Goal: Transaction & Acquisition: Obtain resource

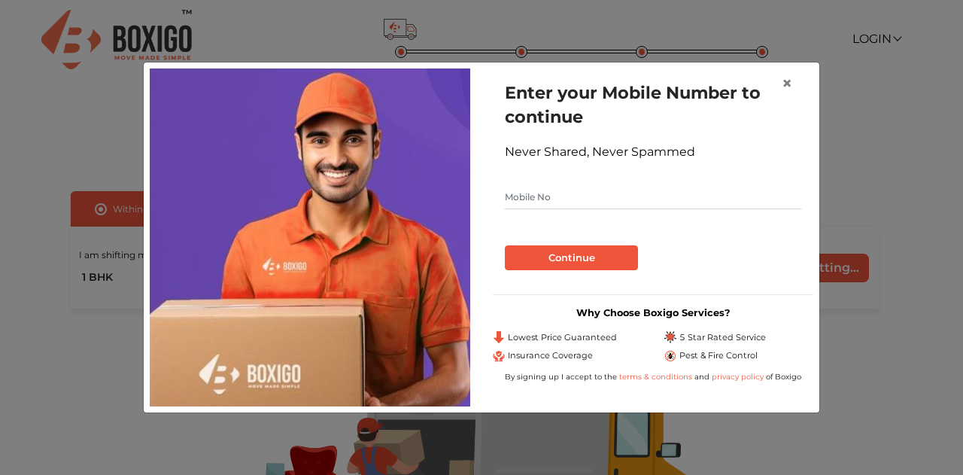
click at [608, 199] on input "text" at bounding box center [653, 197] width 297 height 24
click at [555, 190] on input "text" at bounding box center [653, 197] width 297 height 24
type input "8608399937"
click at [557, 251] on button "Continue" at bounding box center [571, 258] width 133 height 26
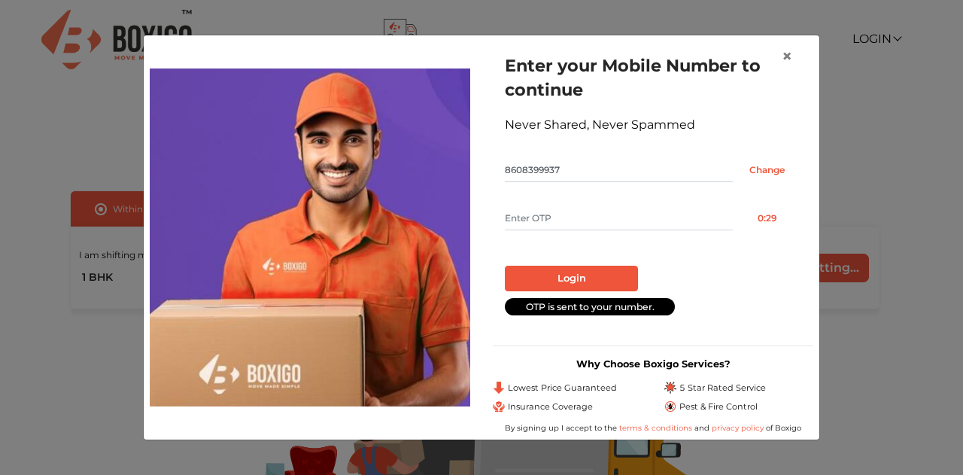
click at [555, 210] on input "text" at bounding box center [619, 218] width 228 height 24
type input "1660"
click at [569, 272] on button "Login" at bounding box center [571, 279] width 133 height 26
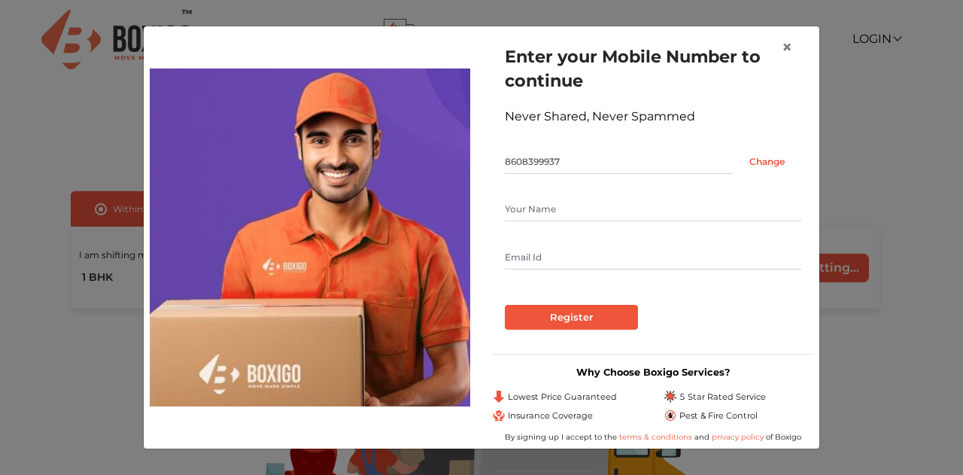
click at [548, 221] on input "text" at bounding box center [653, 209] width 297 height 24
type input "[PERSON_NAME]"
click at [530, 257] on input "text" at bounding box center [653, 257] width 297 height 24
type input "[EMAIL_ADDRESS][DOMAIN_NAME]"
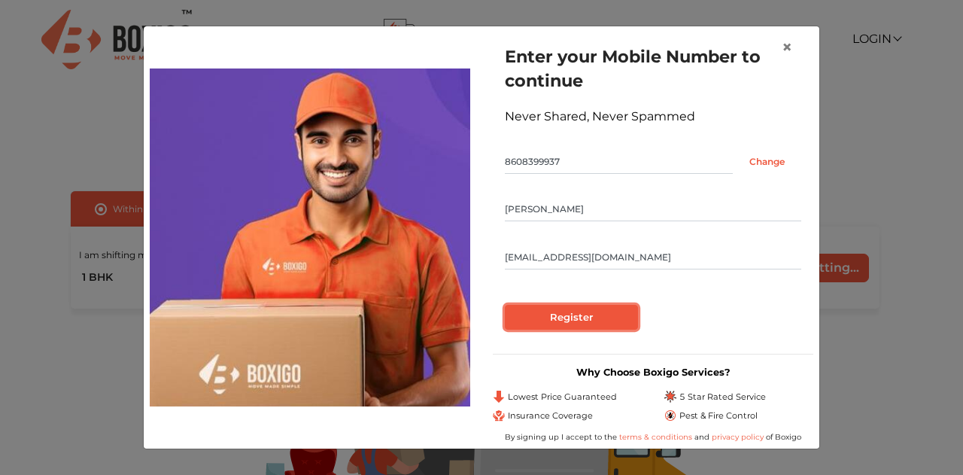
click at [552, 315] on input "Register" at bounding box center [571, 318] width 133 height 26
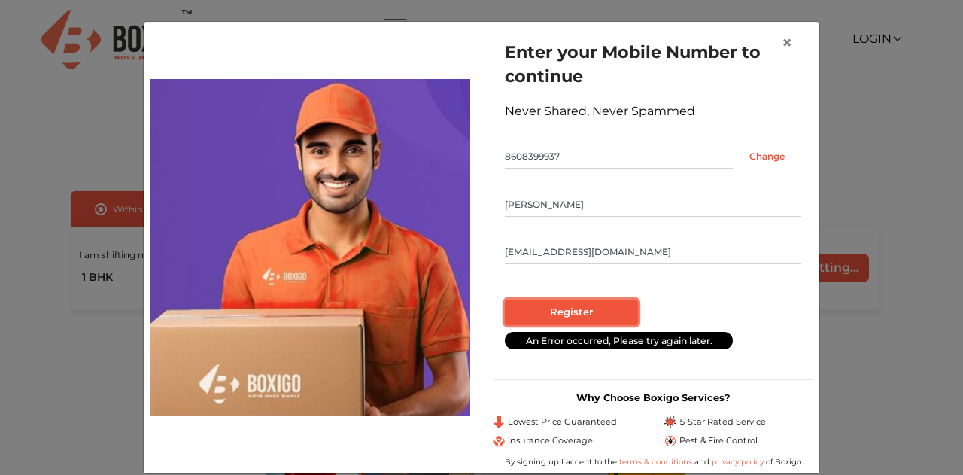
click at [562, 309] on input "Register" at bounding box center [571, 313] width 133 height 26
radio input "false"
radio input "true"
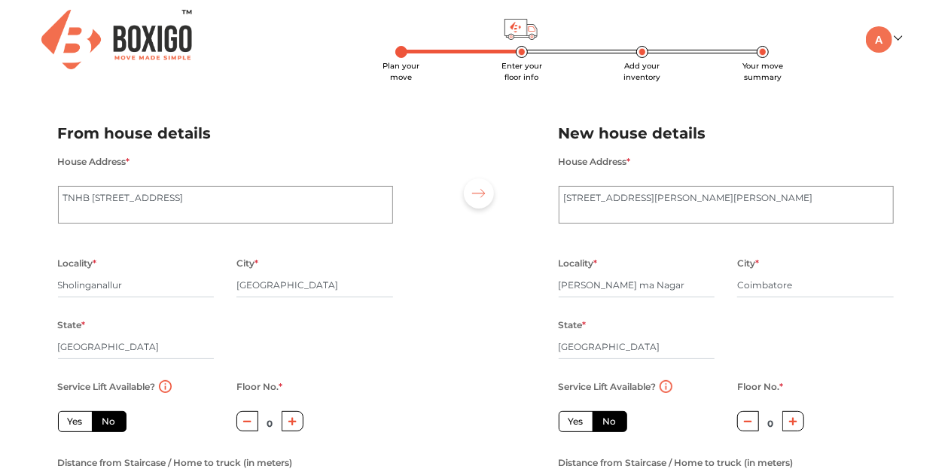
click at [81, 417] on label "Yes" at bounding box center [75, 421] width 35 height 21
click at [78, 417] on input "Yes" at bounding box center [73, 420] width 10 height 10
radio input "true"
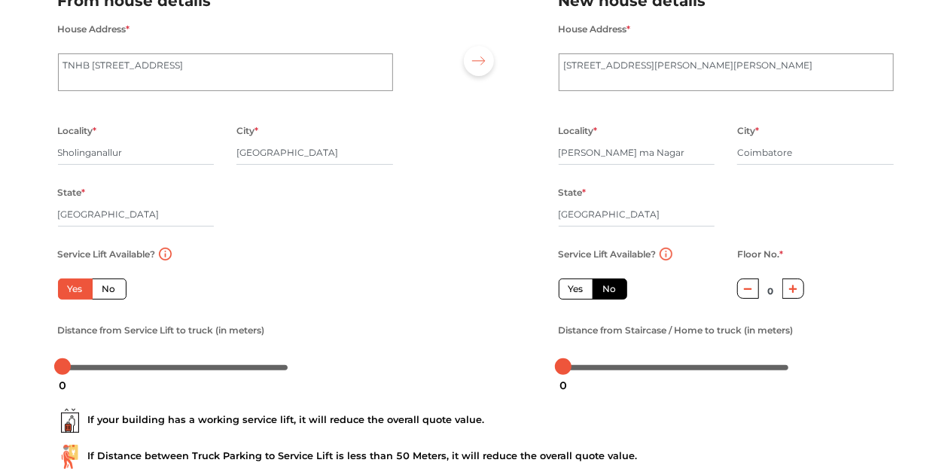
scroll to position [134, 0]
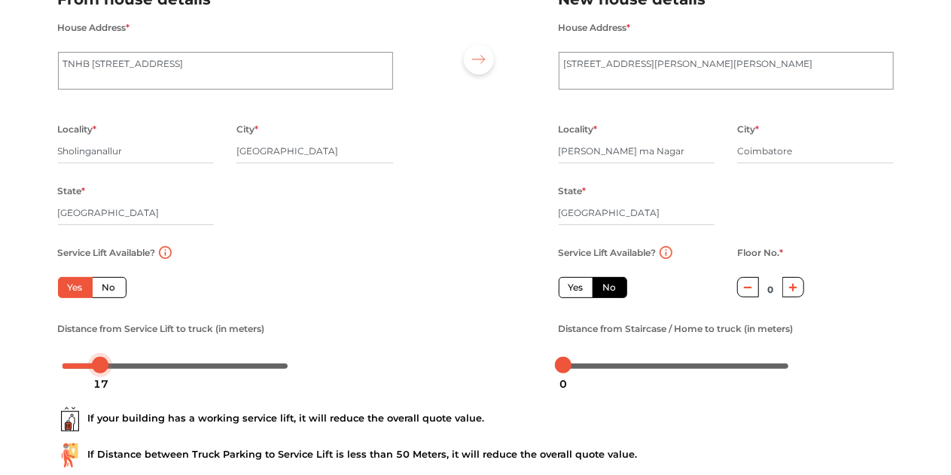
click at [102, 367] on div at bounding box center [175, 365] width 226 height 9
drag, startPoint x: 102, startPoint y: 367, endPoint x: 17, endPoint y: 376, distance: 84.9
click at [17, 376] on div "Plan your move Enter your floor info Add your inventory Your move summary My Mo…" at bounding box center [475, 220] width 951 height 709
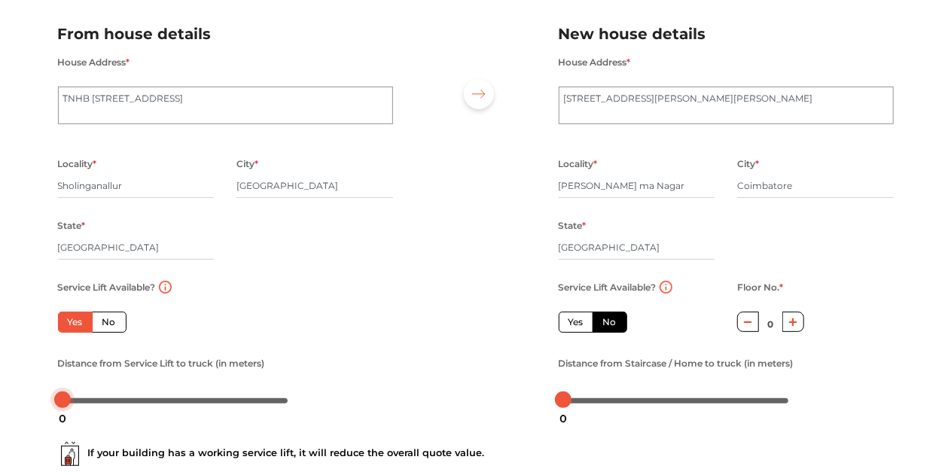
scroll to position [0, 0]
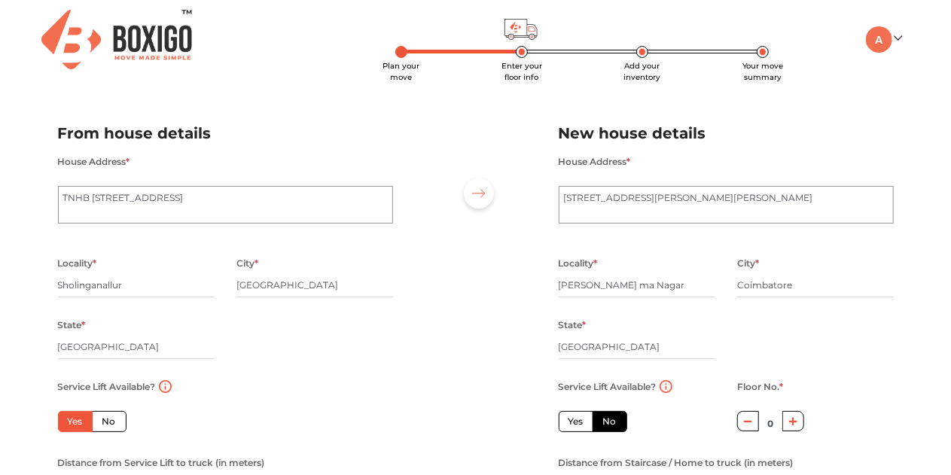
click at [793, 422] on icon "button" at bounding box center [793, 421] width 8 height 8
type input "2"
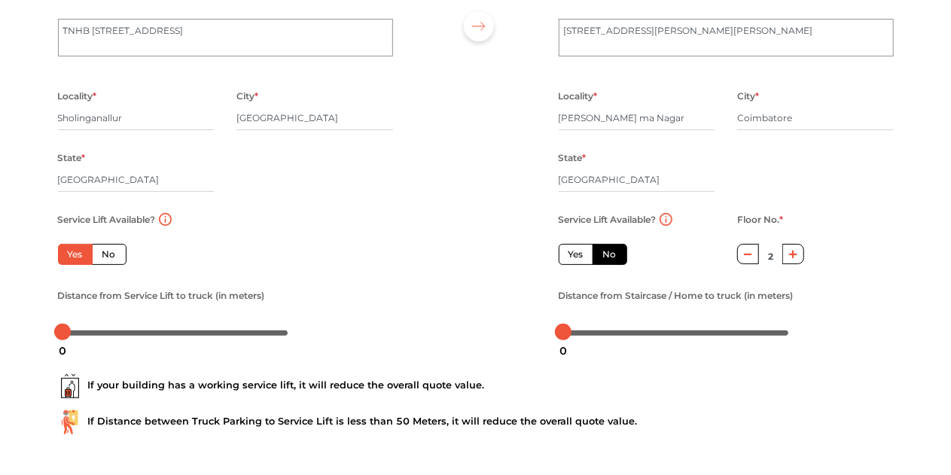
scroll to position [176, 0]
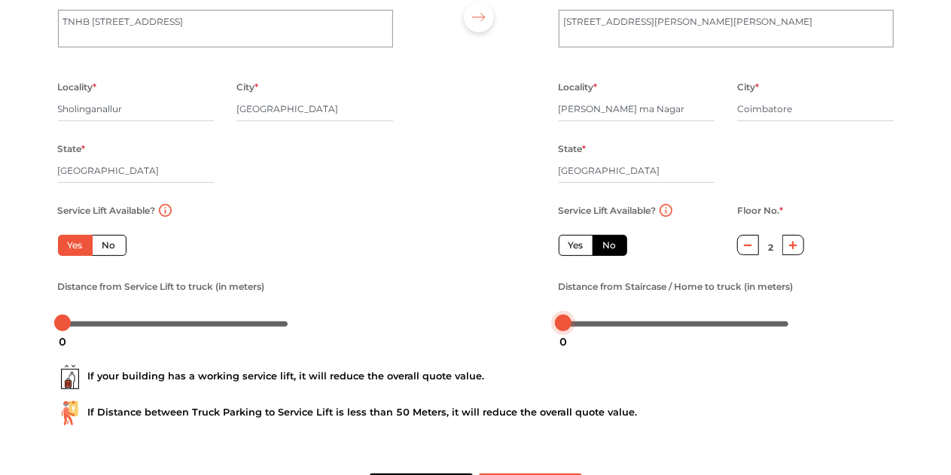
click at [601, 327] on div at bounding box center [676, 322] width 226 height 9
drag, startPoint x: 601, startPoint y: 327, endPoint x: 629, endPoint y: 329, distance: 28.6
click at [629, 299] on body "Plan your move Enter your floor info Add your inventory Your move summary My Mo…" at bounding box center [475, 61] width 951 height 475
drag, startPoint x: 63, startPoint y: 329, endPoint x: 114, endPoint y: 333, distance: 50.6
click at [114, 333] on div "23" at bounding box center [114, 342] width 27 height 26
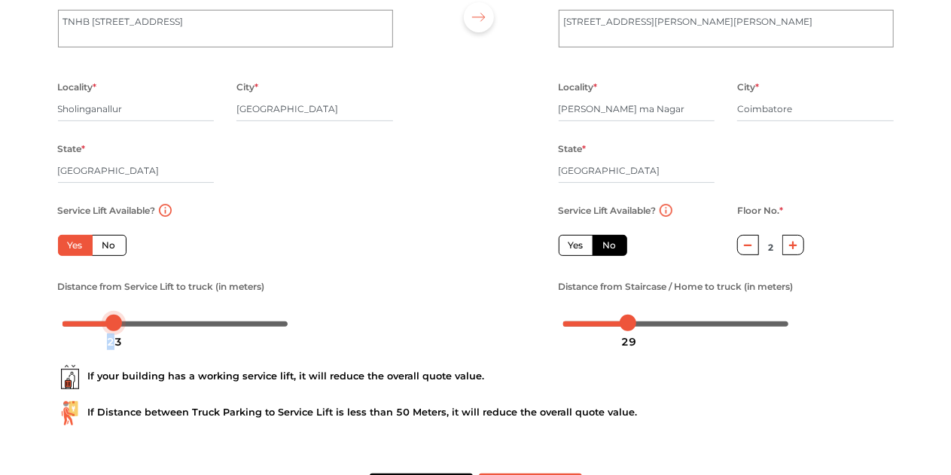
scroll to position [236, 0]
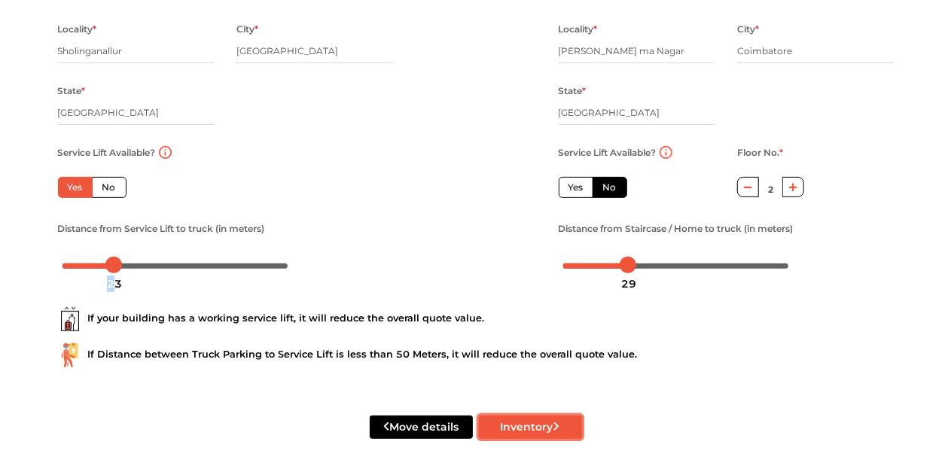
click at [522, 421] on button "Inventory" at bounding box center [530, 426] width 103 height 23
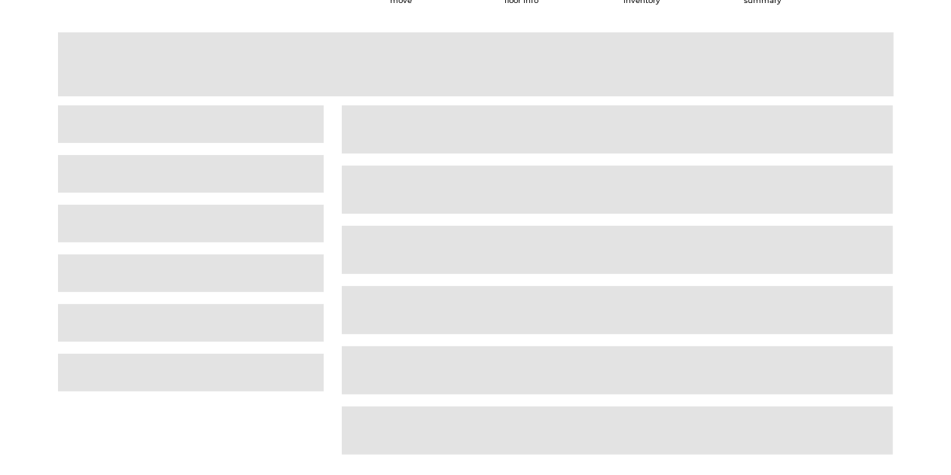
scroll to position [38, 0]
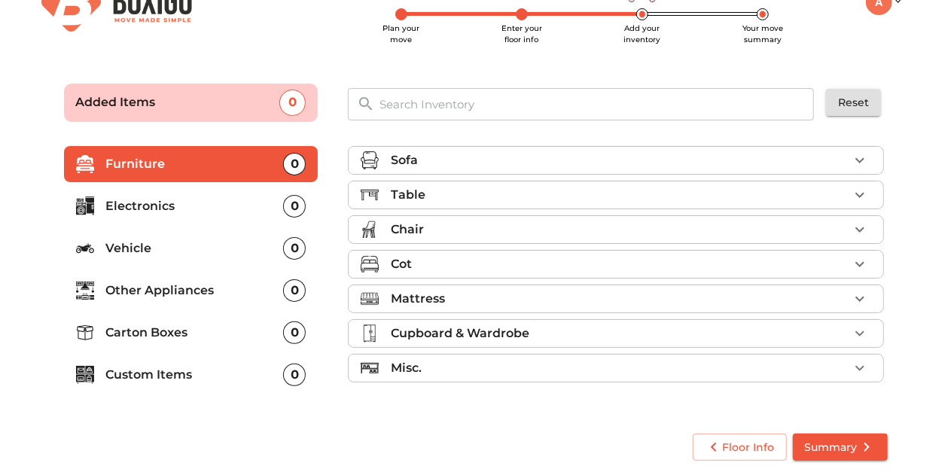
click at [446, 160] on div "Sofa" at bounding box center [620, 160] width 458 height 18
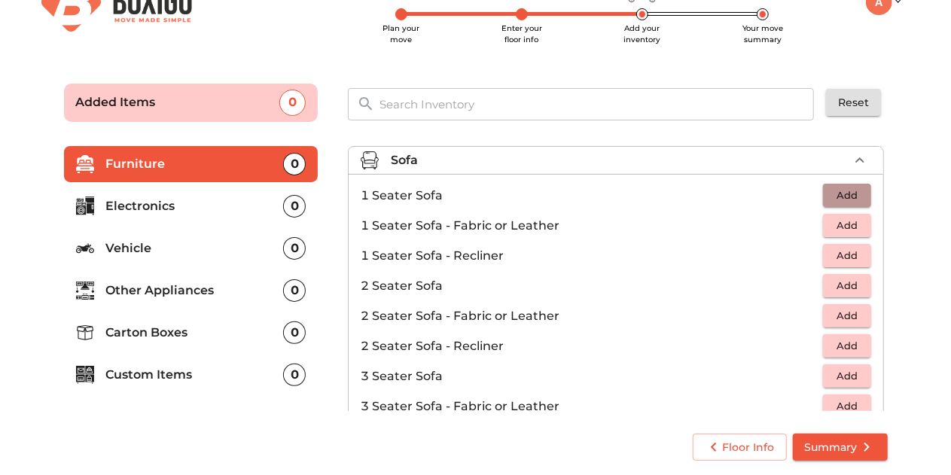
click at [831, 189] on span "Add" at bounding box center [846, 195] width 33 height 17
click at [854, 194] on icon "button" at bounding box center [859, 195] width 11 height 11
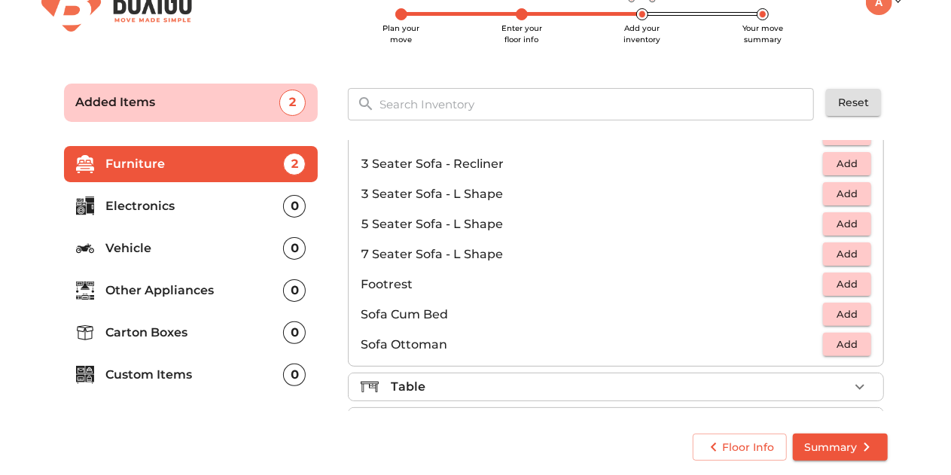
scroll to position [253, 0]
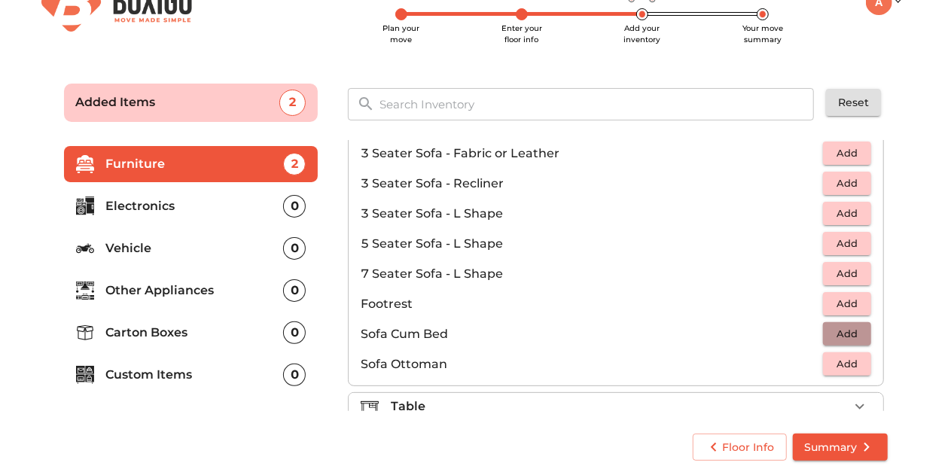
click at [834, 333] on span "Add" at bounding box center [846, 333] width 33 height 17
click at [808, 336] on icon "button" at bounding box center [813, 334] width 11 height 14
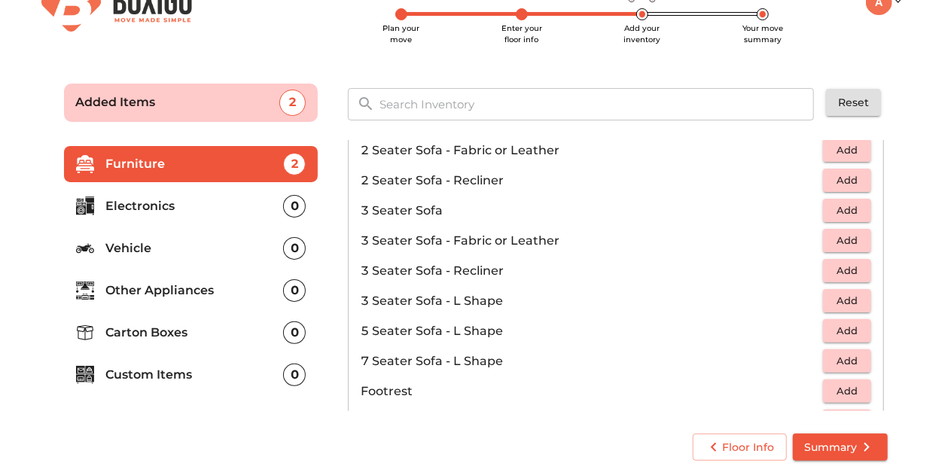
scroll to position [143, 0]
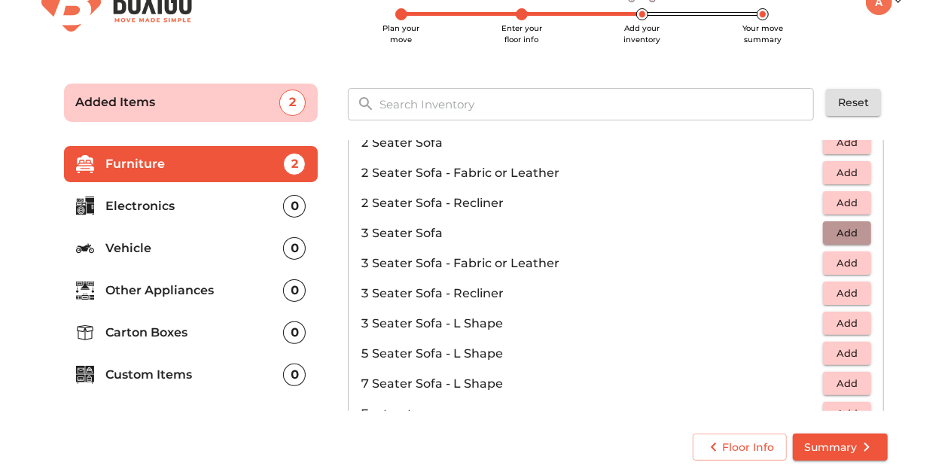
click at [830, 239] on span "Add" at bounding box center [846, 232] width 33 height 17
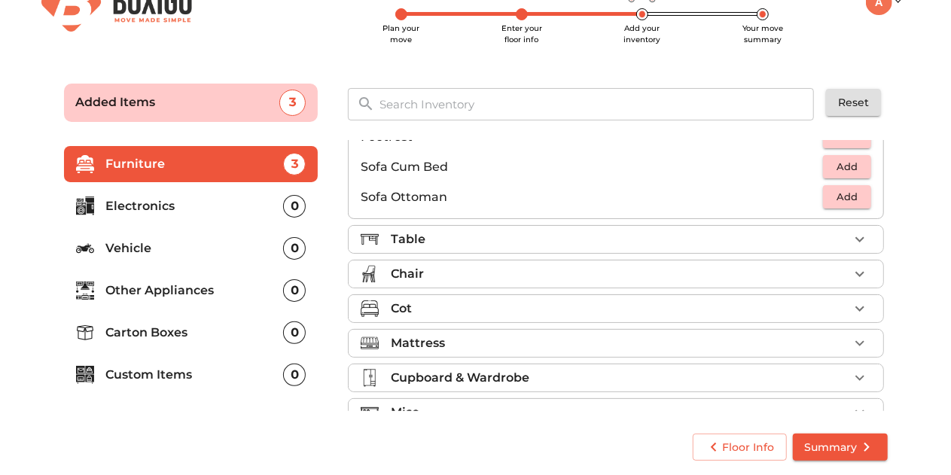
scroll to position [446, 0]
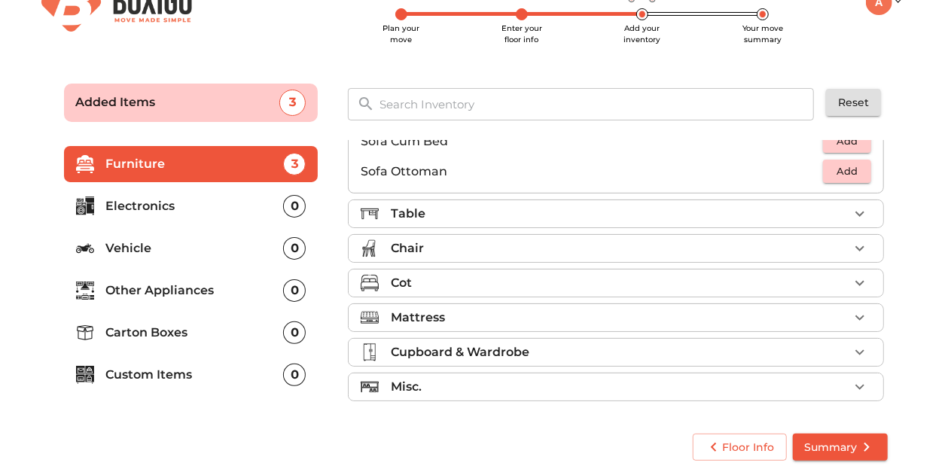
click at [817, 242] on div "Chair" at bounding box center [620, 248] width 458 height 18
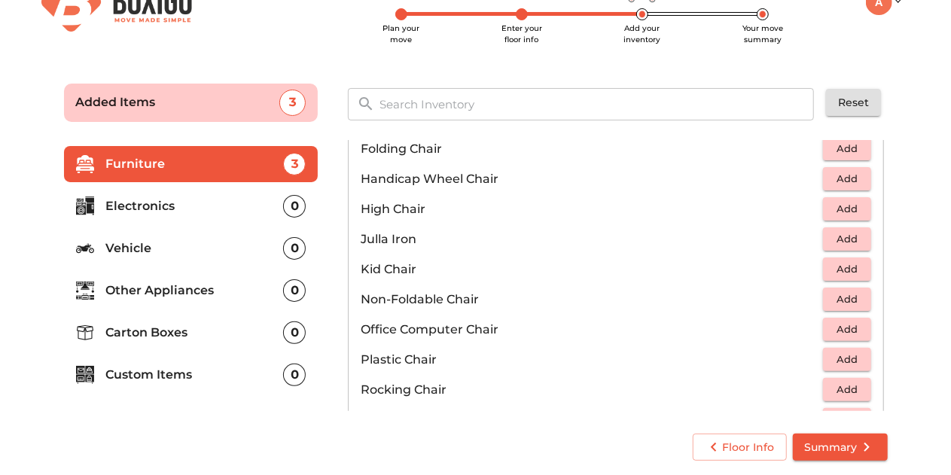
scroll to position [370, 0]
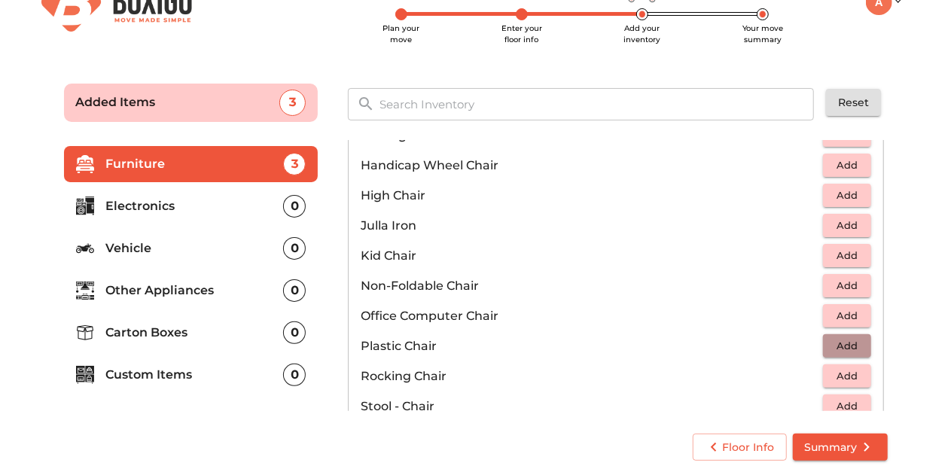
click at [830, 348] on span "Add" at bounding box center [846, 345] width 33 height 17
click at [854, 345] on icon "button" at bounding box center [859, 346] width 11 height 11
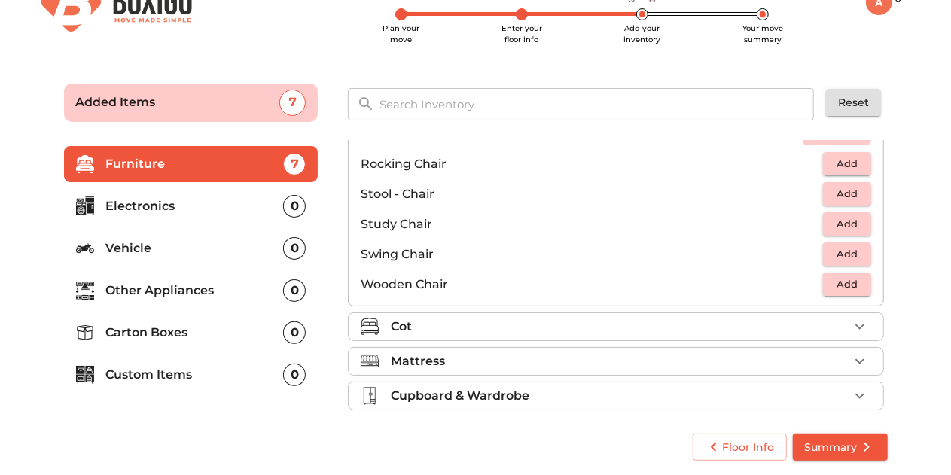
scroll to position [626, 0]
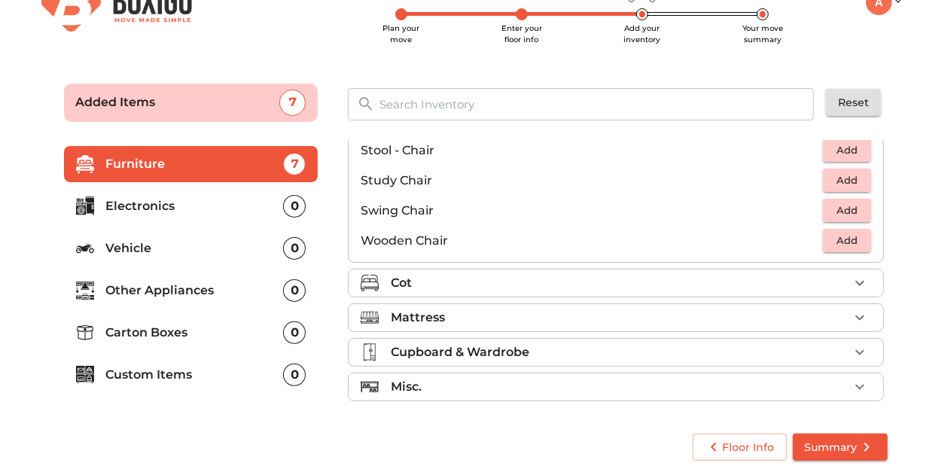
click at [819, 288] on div "Cot" at bounding box center [620, 283] width 458 height 18
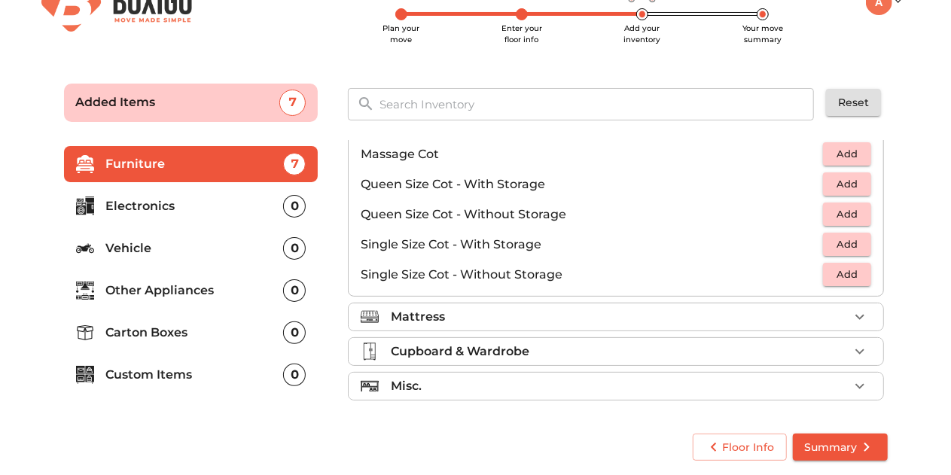
scroll to position [476, 0]
click at [830, 276] on span "Add" at bounding box center [846, 274] width 33 height 17
click at [743, 316] on div "Mattress" at bounding box center [620, 318] width 458 height 18
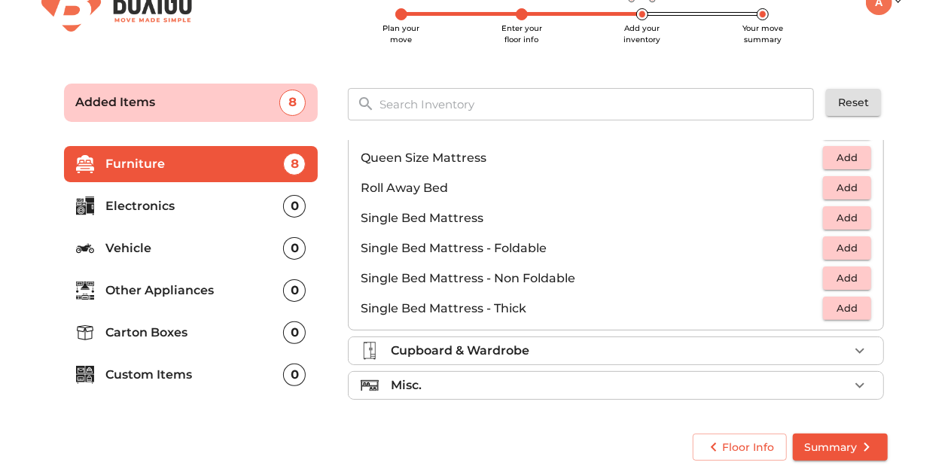
scroll to position [295, 0]
click at [836, 277] on span "Add" at bounding box center [846, 279] width 33 height 17
click at [583, 344] on div "Cupboard & Wardrobe" at bounding box center [620, 352] width 458 height 18
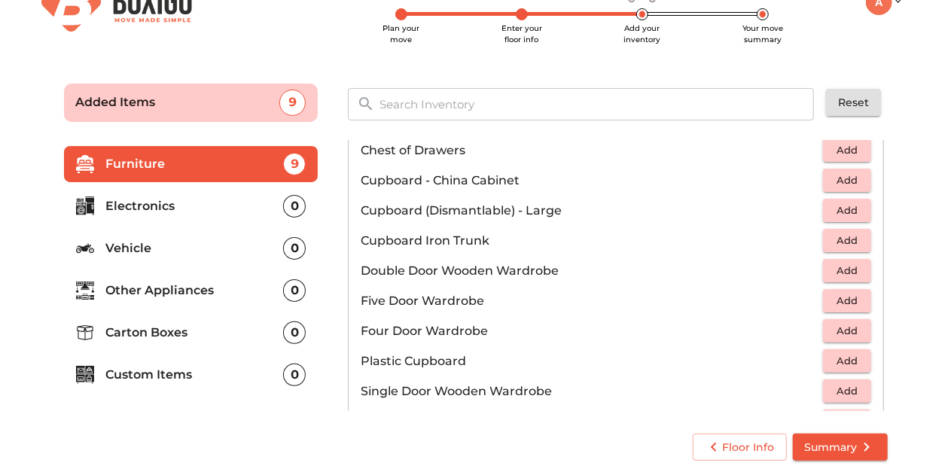
scroll to position [232, 0]
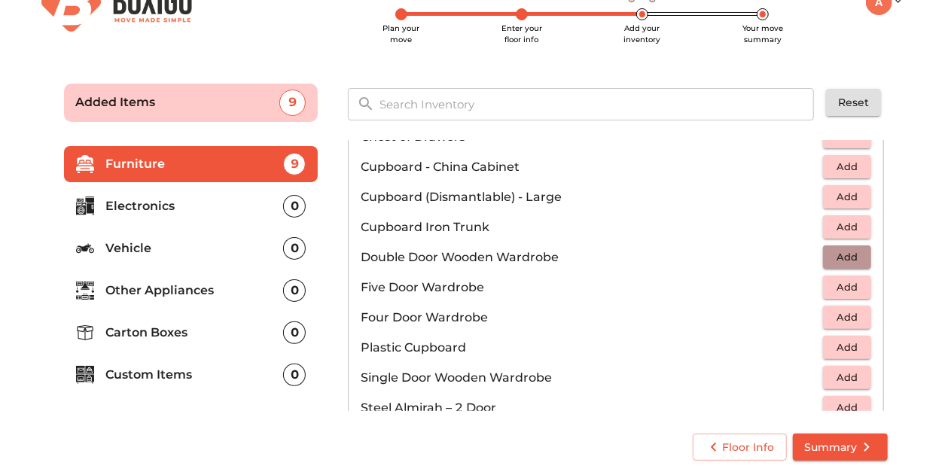
click at [830, 257] on span "Add" at bounding box center [846, 256] width 33 height 17
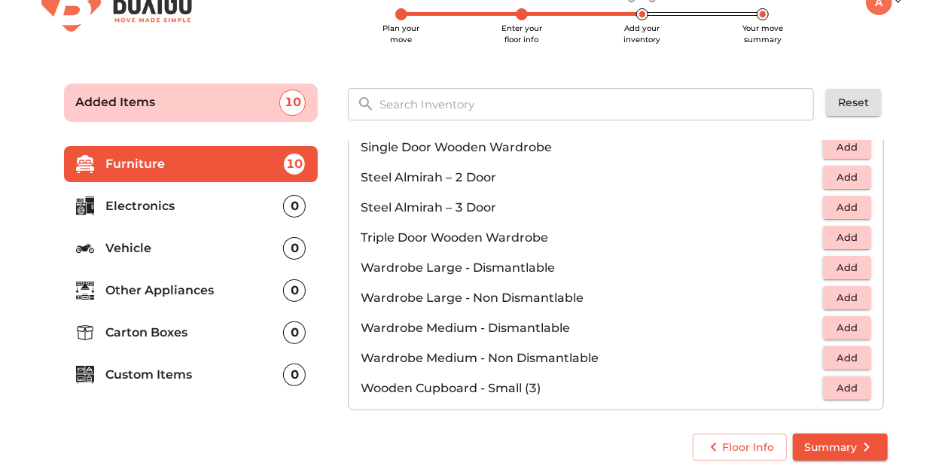
scroll to position [506, 0]
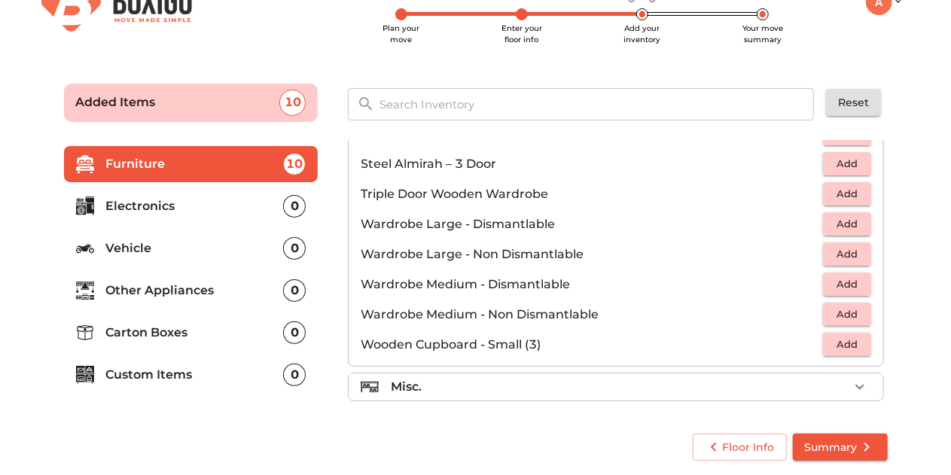
click at [728, 393] on div "Misc." at bounding box center [620, 387] width 458 height 18
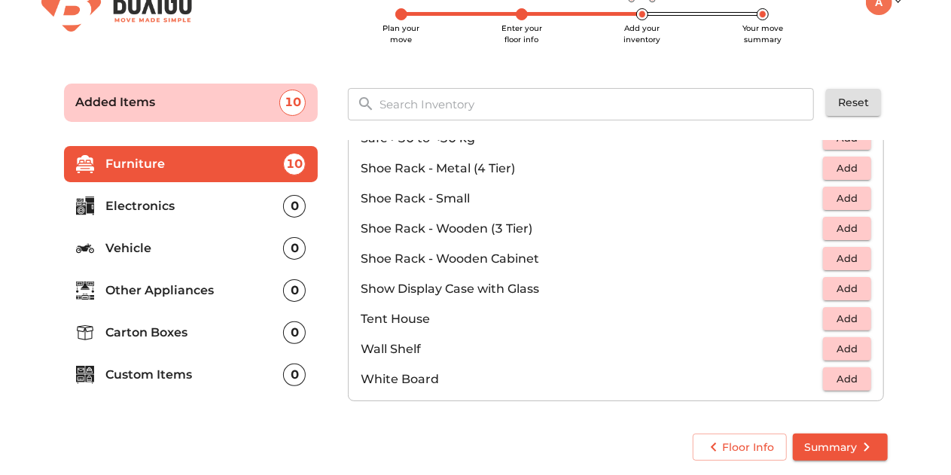
scroll to position [808, 0]
click at [172, 213] on p "Electronics" at bounding box center [195, 206] width 178 height 18
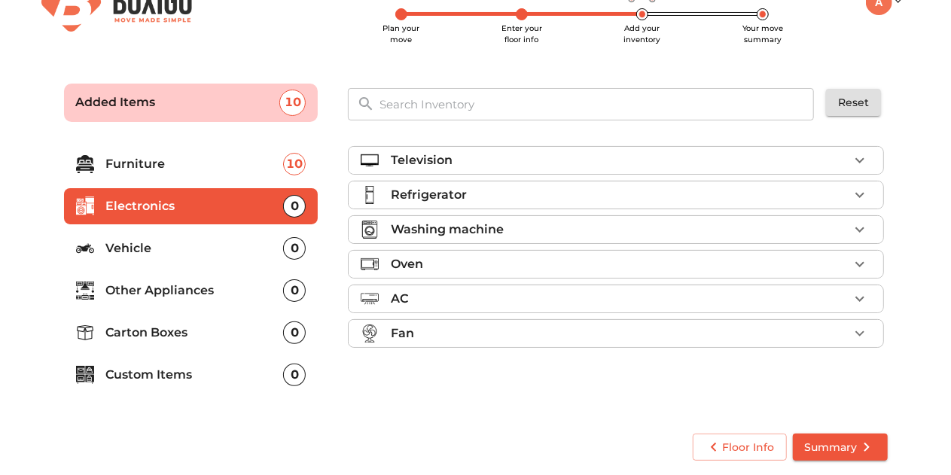
scroll to position [0, 0]
click at [423, 157] on p "Television" at bounding box center [422, 160] width 62 height 18
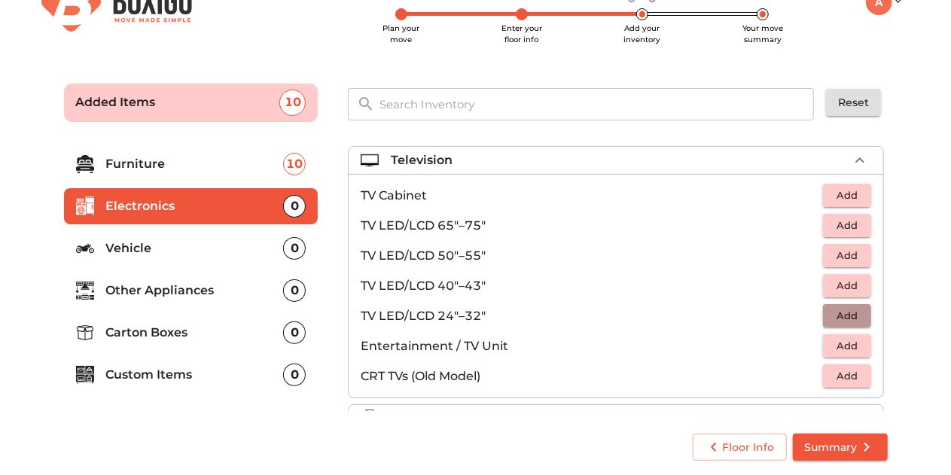
click at [837, 320] on span "Add" at bounding box center [846, 315] width 33 height 17
click at [411, 163] on p "Television" at bounding box center [422, 160] width 62 height 18
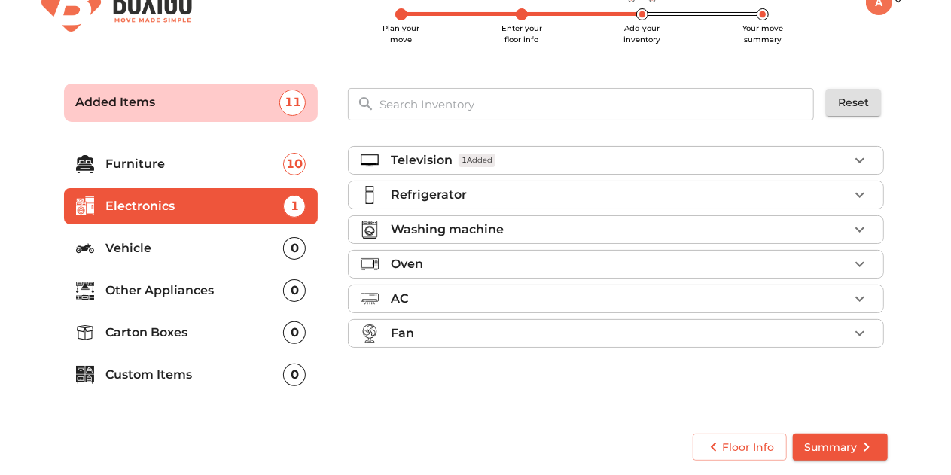
click at [410, 186] on p "Refrigerator" at bounding box center [429, 195] width 76 height 18
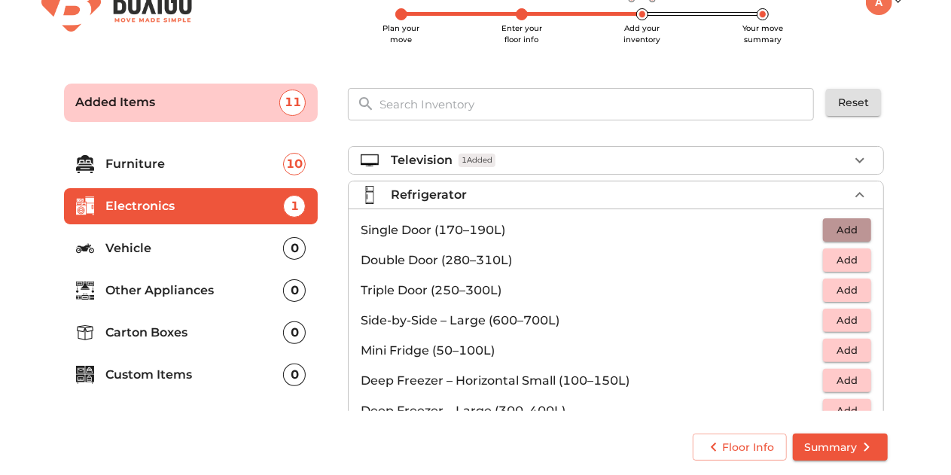
click at [832, 232] on span "Add" at bounding box center [846, 229] width 33 height 17
click at [434, 190] on p "Refrigerator" at bounding box center [429, 195] width 76 height 18
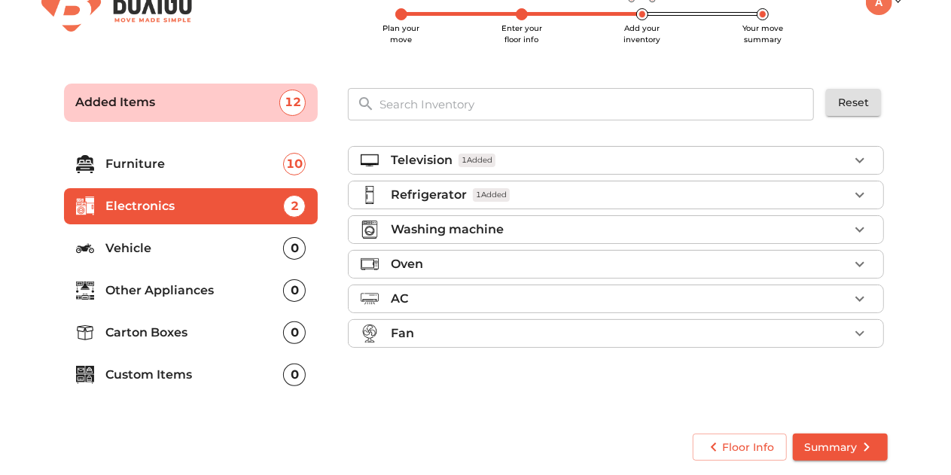
click at [415, 227] on p "Washing machine" at bounding box center [447, 230] width 113 height 18
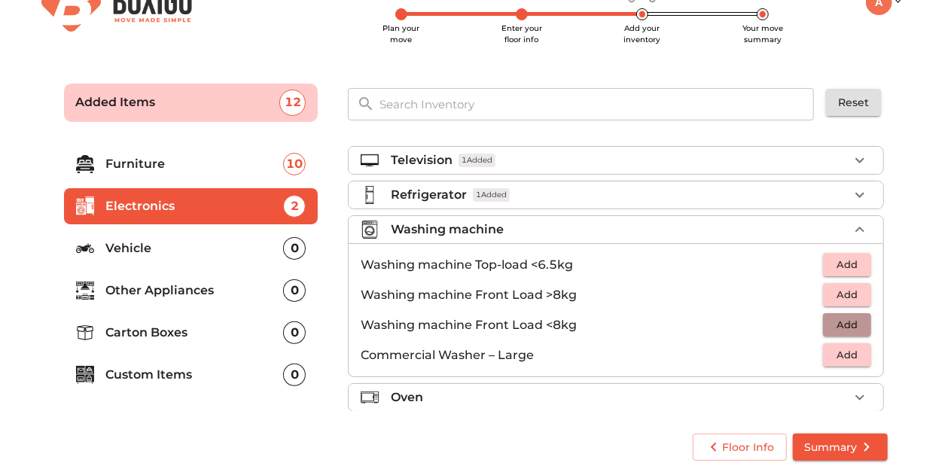
click at [832, 324] on span "Add" at bounding box center [846, 324] width 33 height 17
click at [430, 243] on ul "Washing machine Top-load <6.5kg Add Washing machine Front Load >8kg Add Washing…" at bounding box center [615, 309] width 534 height 133
click at [430, 239] on li "Washing machine 1 Added" at bounding box center [615, 229] width 534 height 27
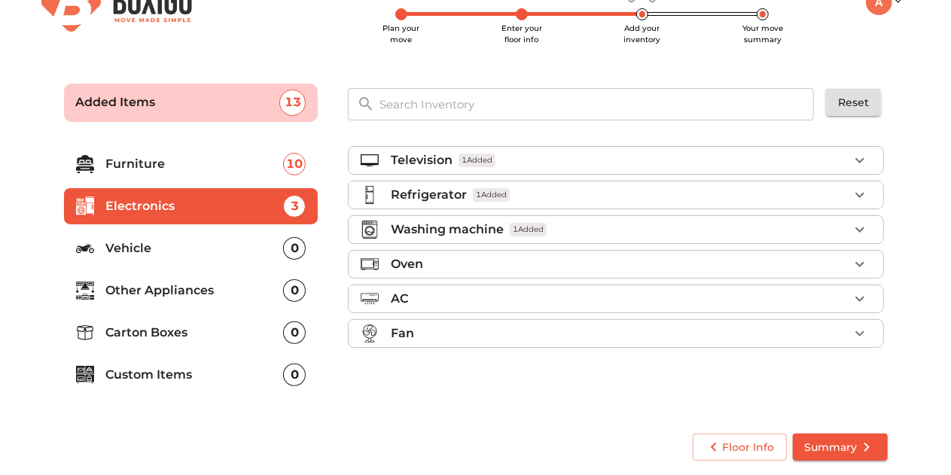
click at [411, 299] on div "AC" at bounding box center [620, 299] width 458 height 18
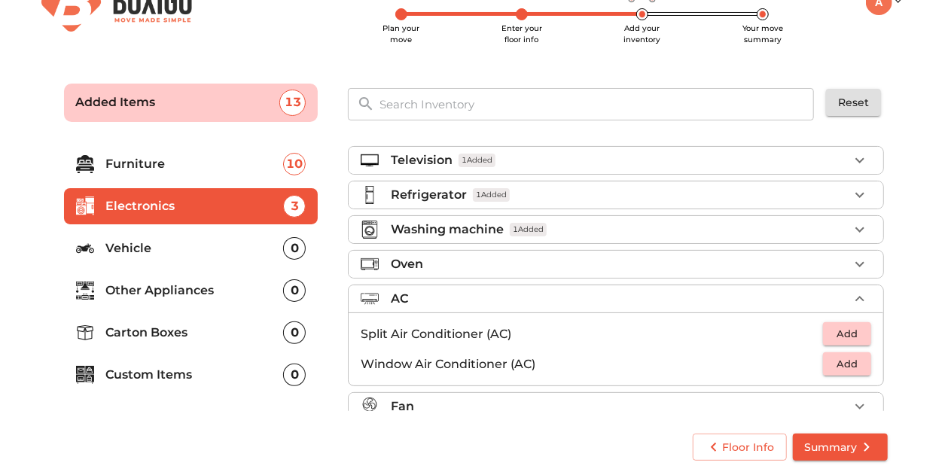
click at [832, 336] on span "Add" at bounding box center [846, 333] width 33 height 17
click at [406, 297] on p "AC" at bounding box center [399, 299] width 17 height 18
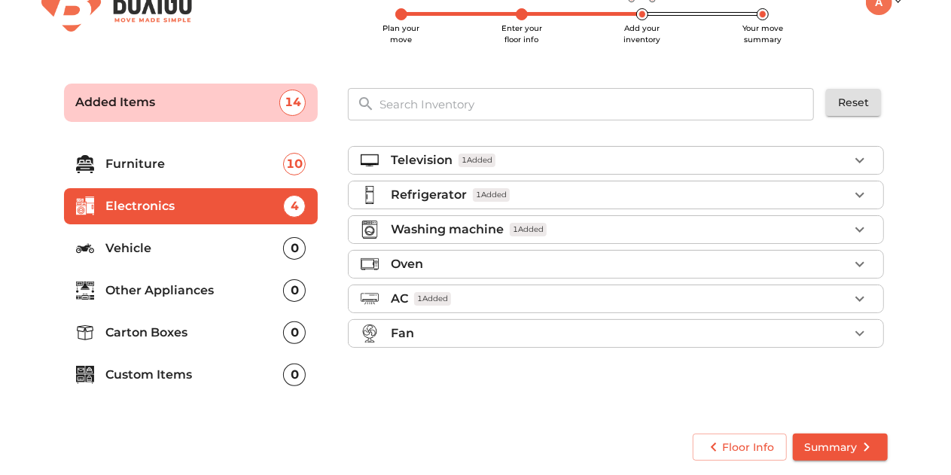
click at [418, 335] on div "Fan" at bounding box center [620, 333] width 458 height 18
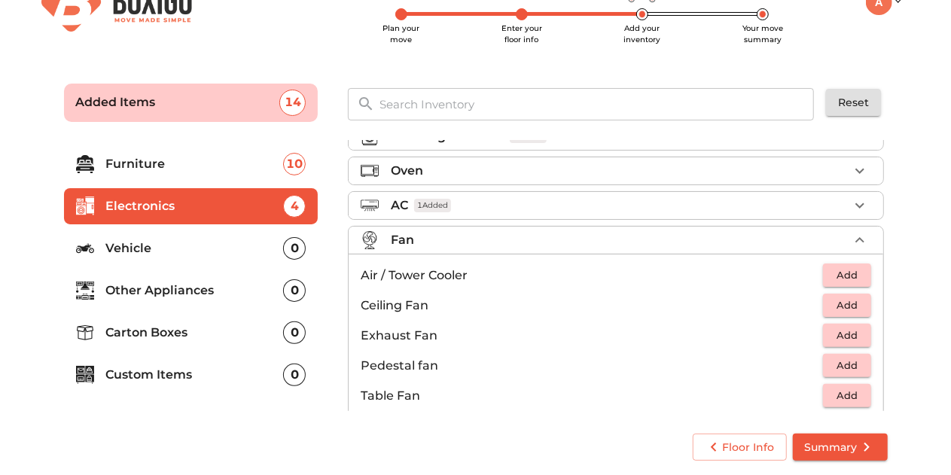
scroll to position [110, 0]
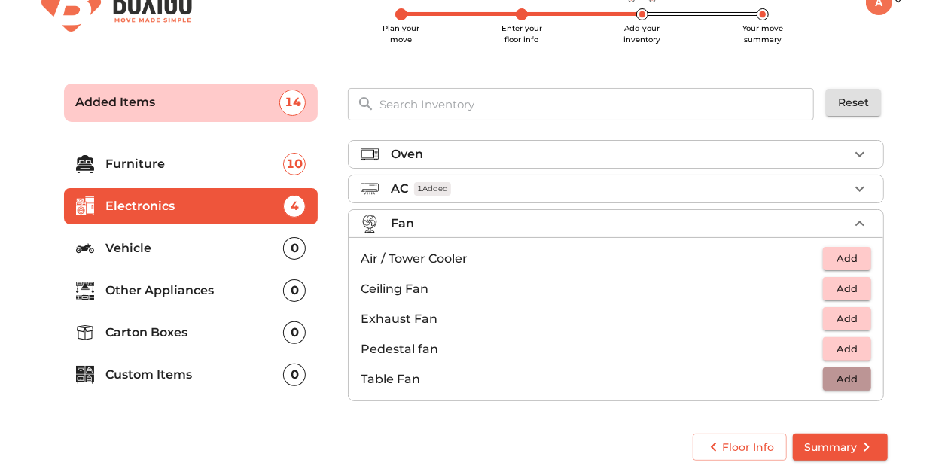
click at [830, 380] on span "Add" at bounding box center [846, 378] width 33 height 17
click at [406, 228] on p "Fan" at bounding box center [402, 224] width 23 height 18
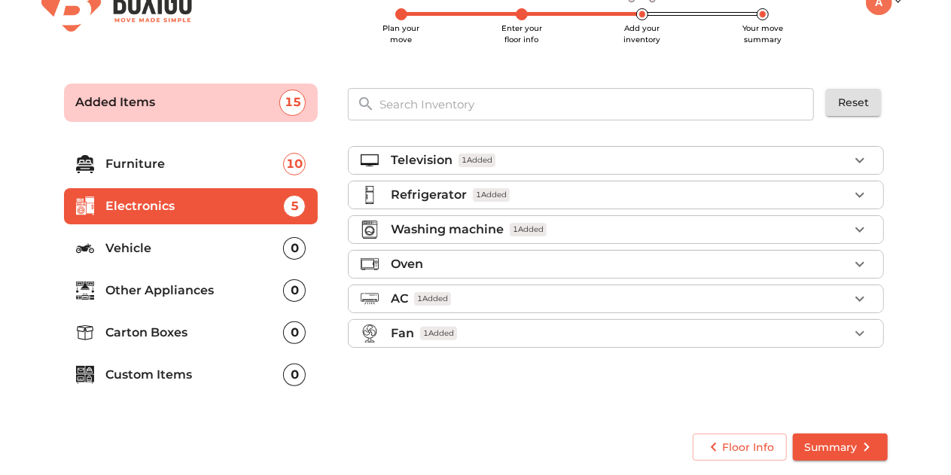
scroll to position [0, 0]
click at [180, 239] on p "Vehicle" at bounding box center [195, 248] width 178 height 18
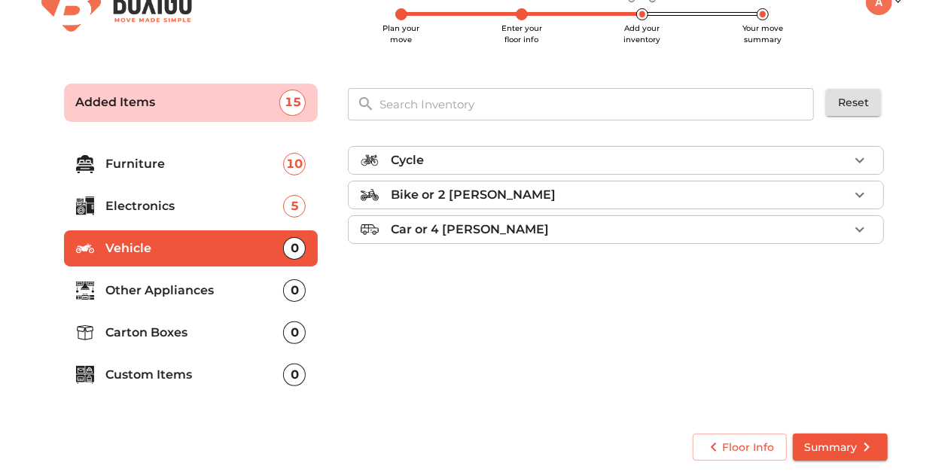
click at [447, 192] on p "Bike or 2 [PERSON_NAME]" at bounding box center [473, 195] width 165 height 18
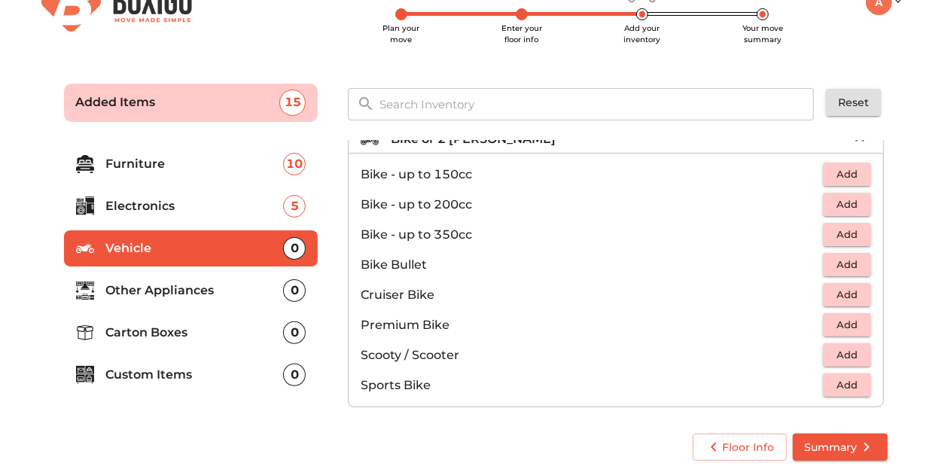
scroll to position [96, 0]
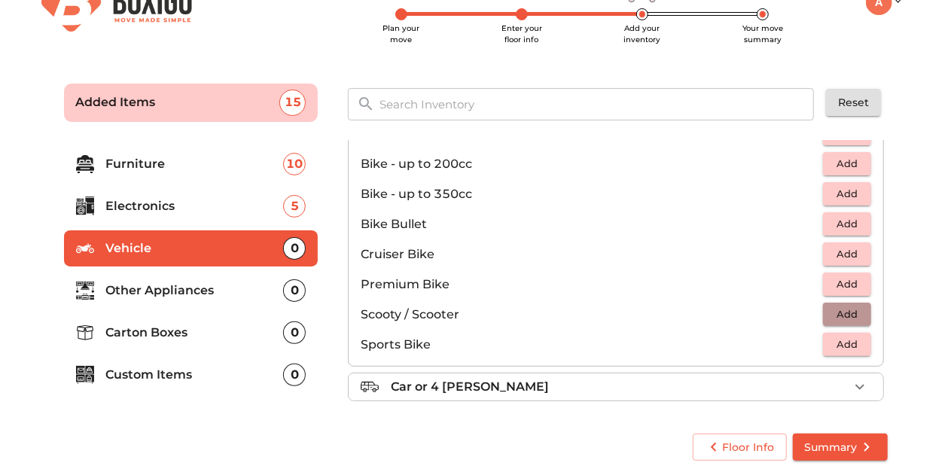
click at [838, 312] on span "Add" at bounding box center [846, 314] width 33 height 17
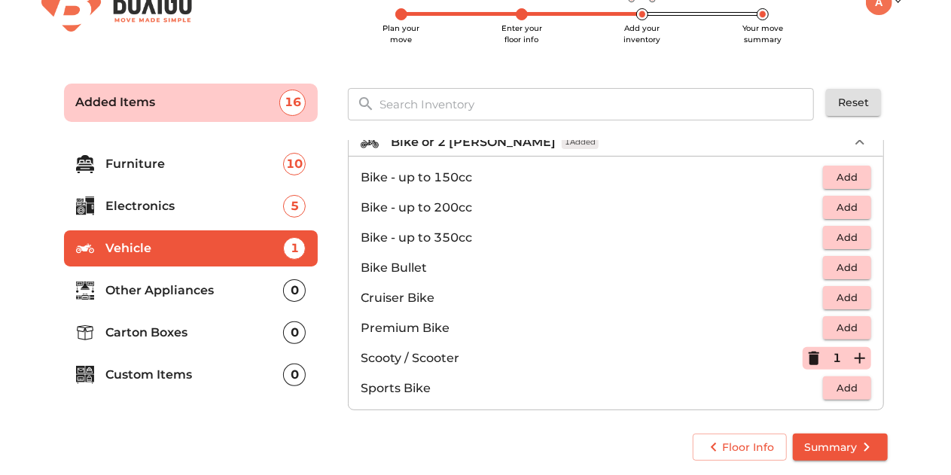
scroll to position [0, 0]
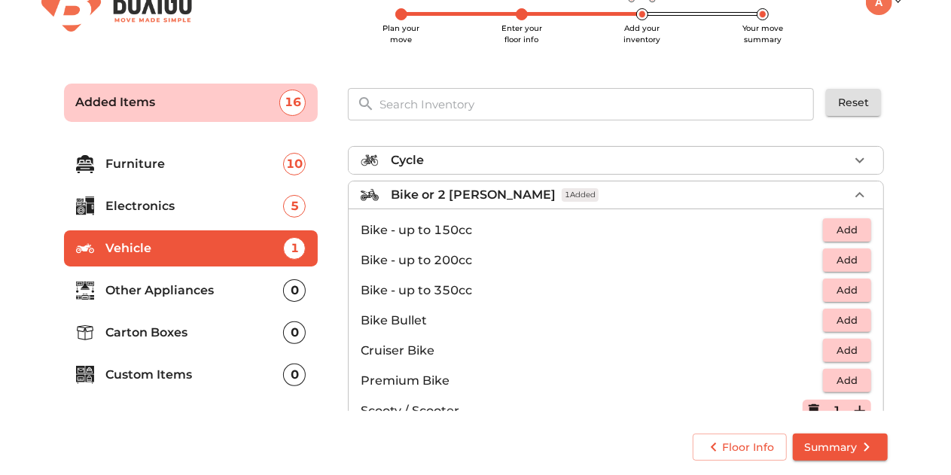
click at [442, 192] on p "Bike or 2 [PERSON_NAME]" at bounding box center [473, 195] width 165 height 18
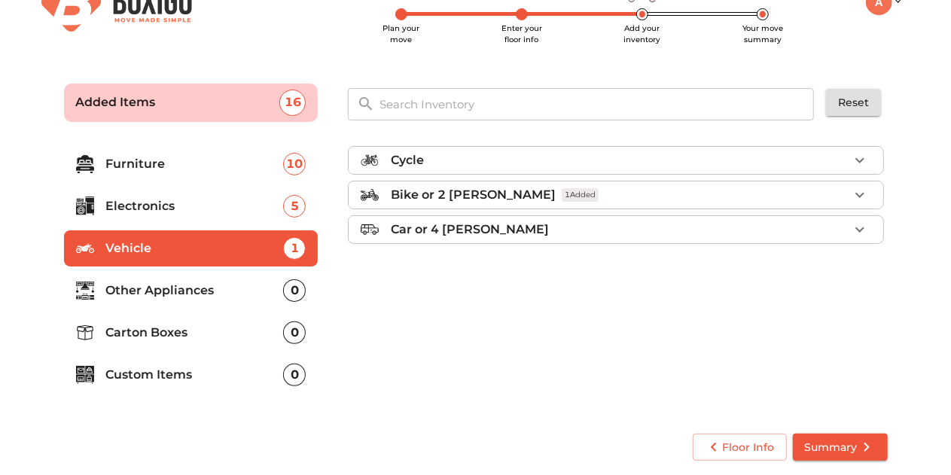
click at [152, 295] on p "Other Appliances" at bounding box center [195, 290] width 178 height 18
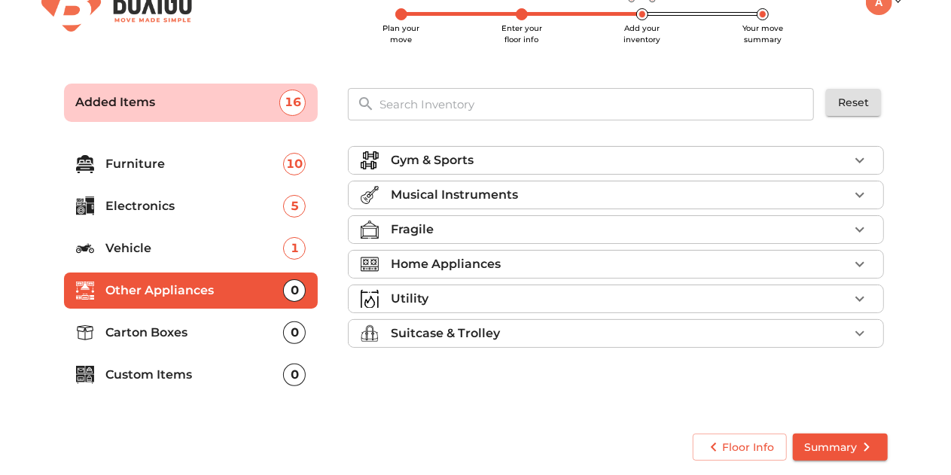
click at [417, 297] on p "Utility" at bounding box center [410, 299] width 38 height 18
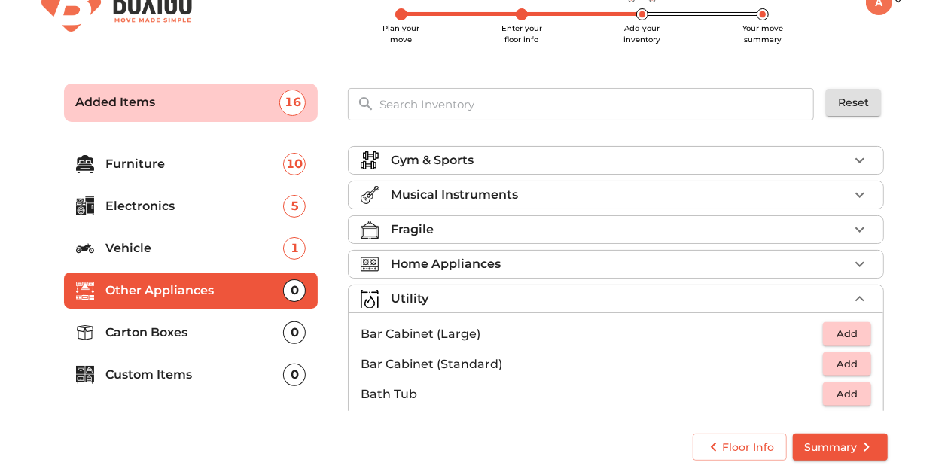
click at [426, 300] on p "Utility" at bounding box center [410, 299] width 38 height 18
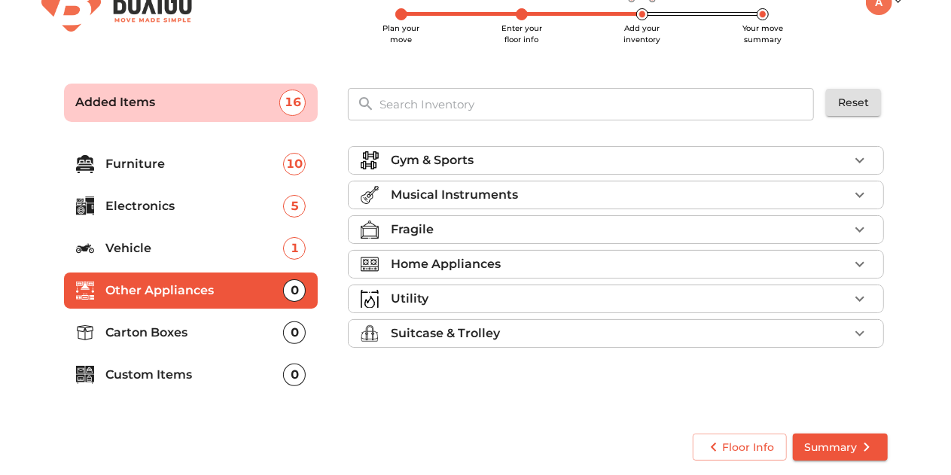
click at [176, 333] on p "Carton Boxes" at bounding box center [195, 333] width 178 height 18
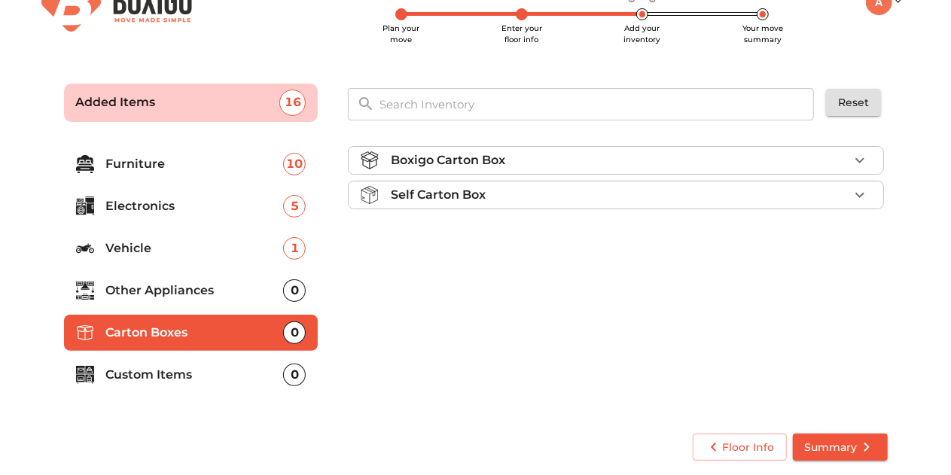
click at [471, 159] on p "Boxigo Carton Box" at bounding box center [448, 160] width 114 height 18
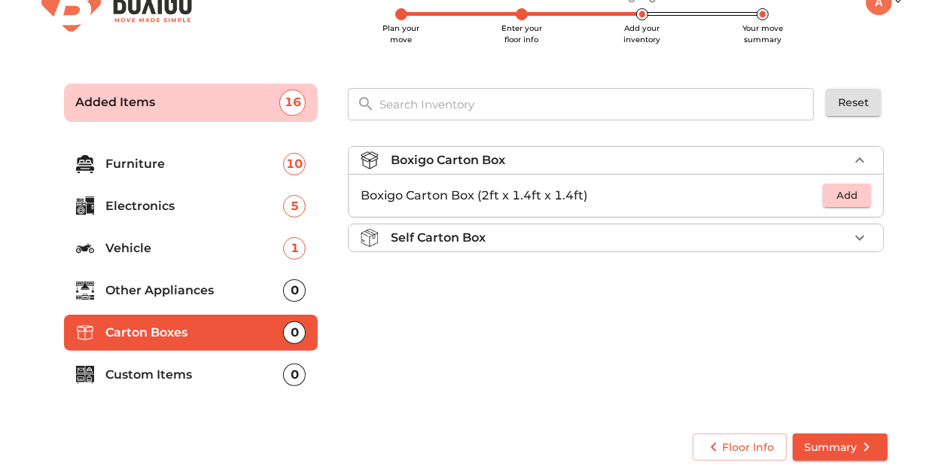
click at [471, 159] on p "Boxigo Carton Box" at bounding box center [448, 160] width 114 height 18
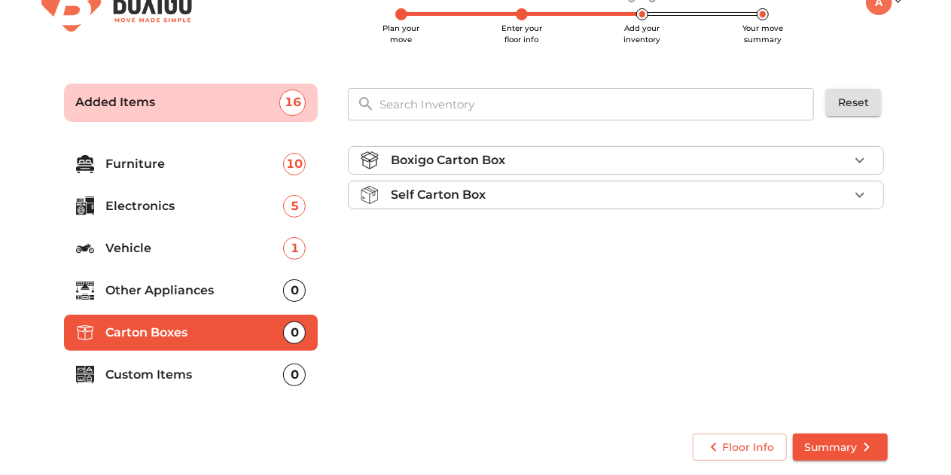
click at [453, 192] on p "Self Carton Box" at bounding box center [438, 195] width 95 height 18
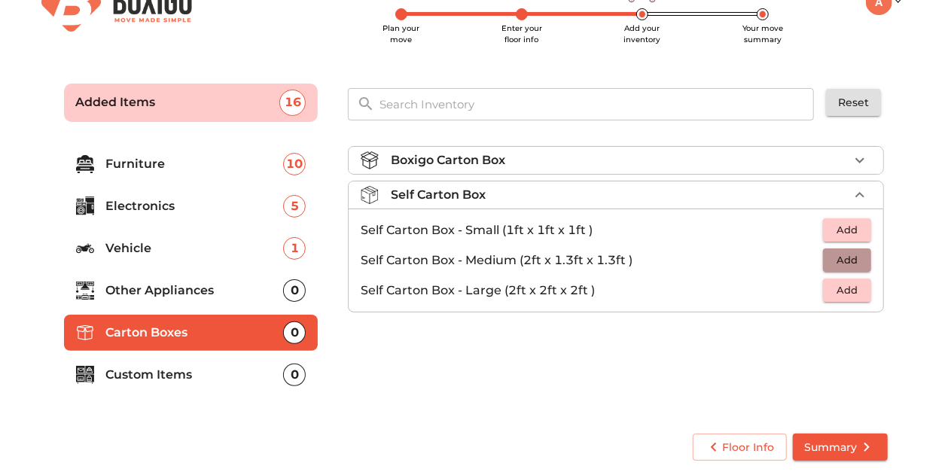
click at [858, 263] on span "Add" at bounding box center [846, 259] width 33 height 17
click at [856, 258] on icon "button" at bounding box center [860, 260] width 18 height 18
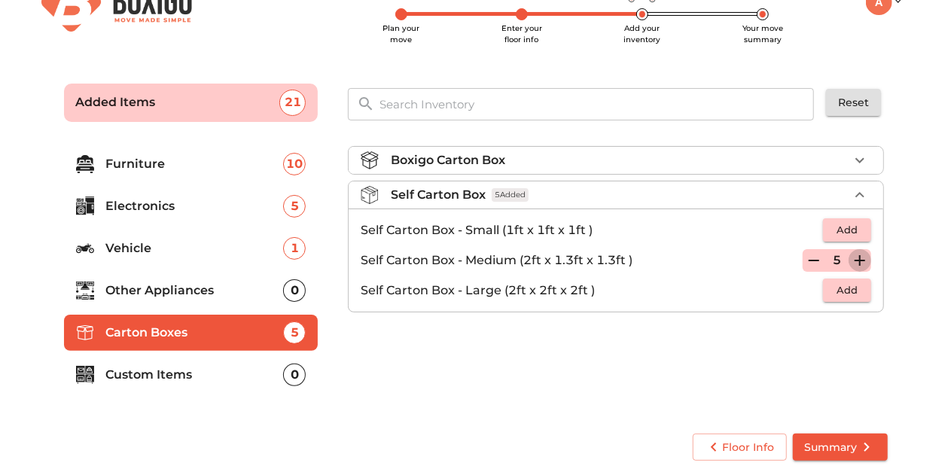
click at [856, 258] on icon "button" at bounding box center [860, 260] width 18 height 18
click at [857, 257] on icon "button" at bounding box center [860, 260] width 18 height 18
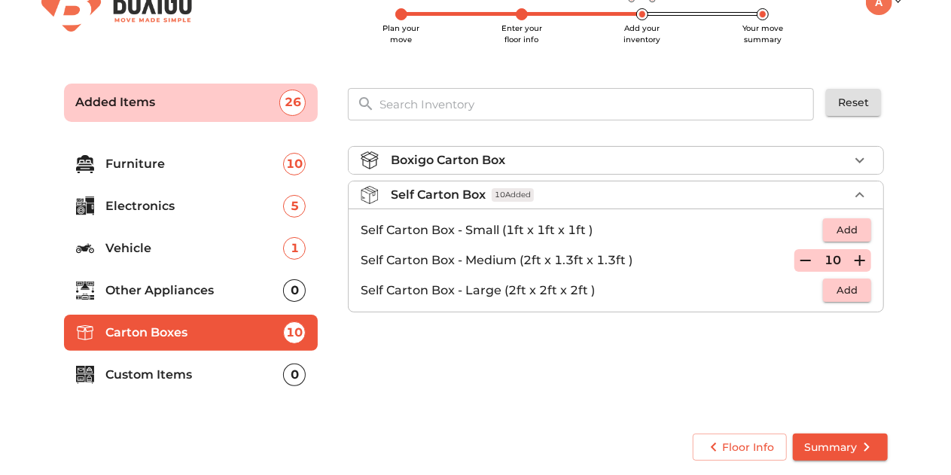
click at [170, 379] on p "Custom Items" at bounding box center [195, 375] width 178 height 18
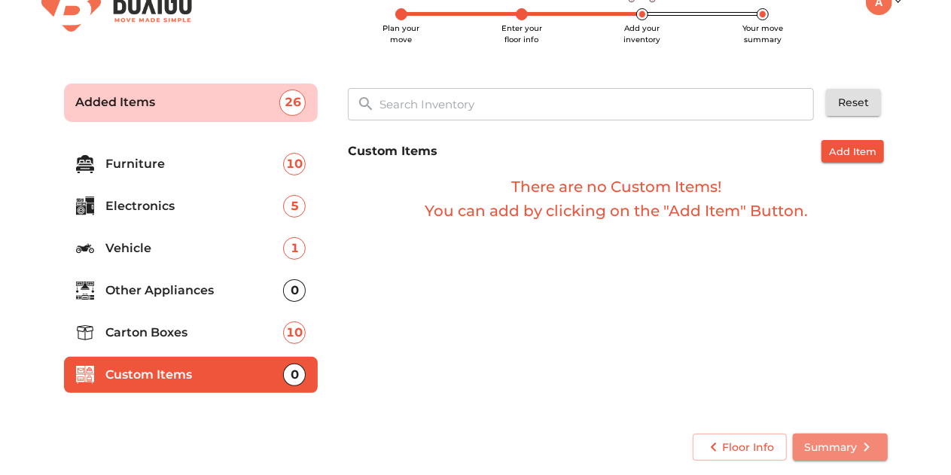
click at [805, 443] on span "Summary" at bounding box center [840, 447] width 71 height 19
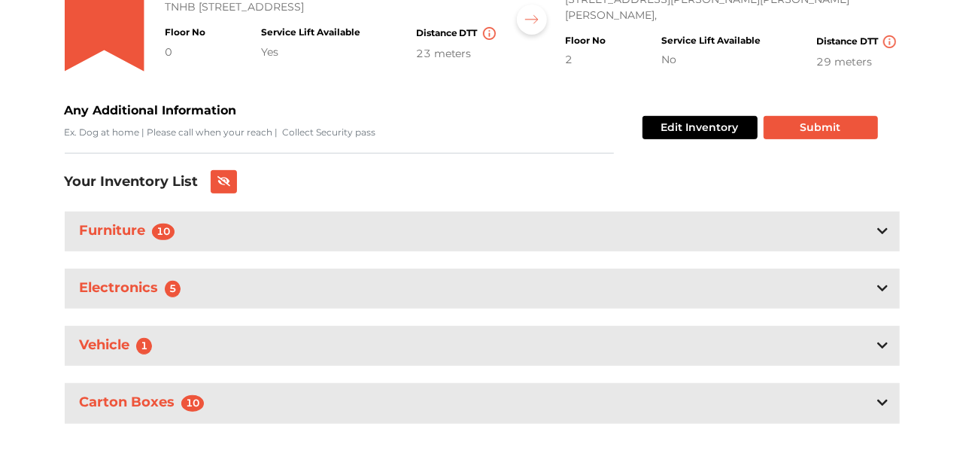
scroll to position [152, 0]
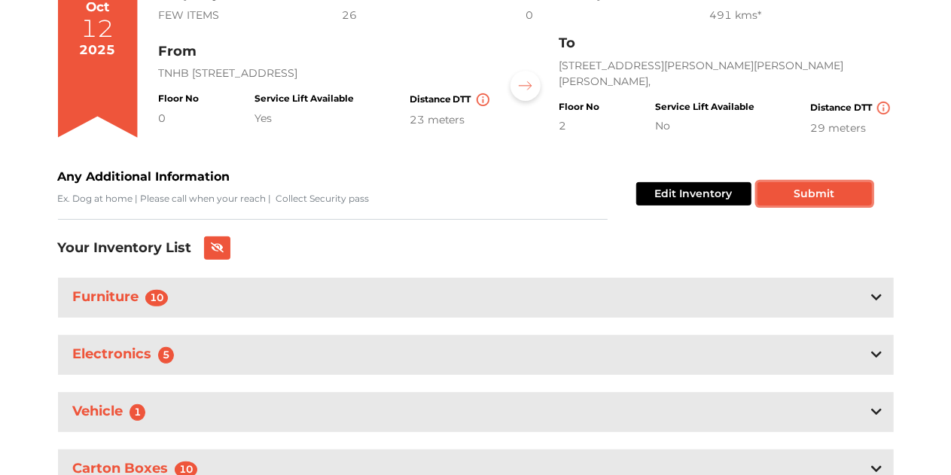
click at [816, 189] on button "Submit" at bounding box center [814, 193] width 114 height 23
